Goal: Task Accomplishment & Management: Manage account settings

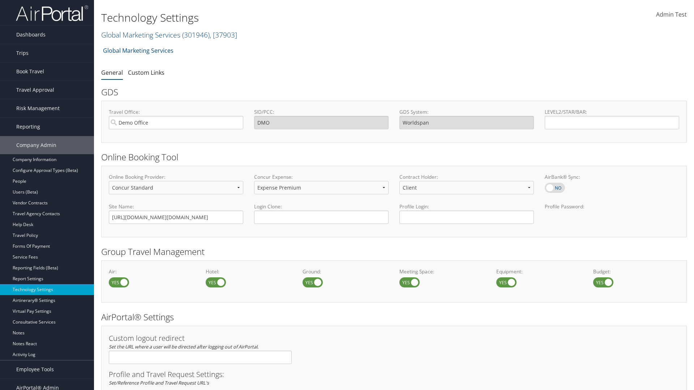
click at [216, 282] on label at bounding box center [216, 282] width 20 height 10
click at [214, 282] on input "checkbox" at bounding box center [211, 283] width 5 height 5
checkbox input "false"
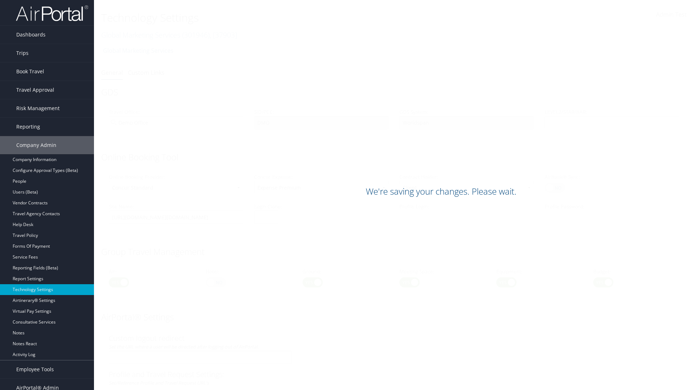
scroll to position [406, 0]
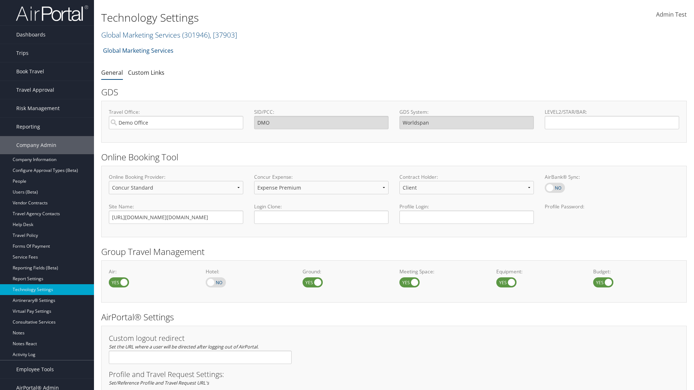
scroll to position [406, 0]
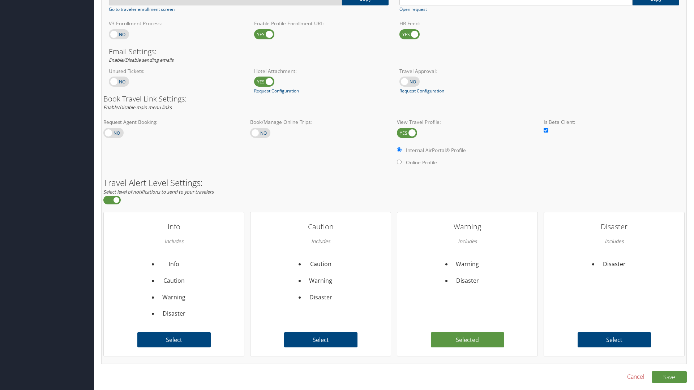
checkbox input "true"
